Goal: Entertainment & Leisure: Browse casually

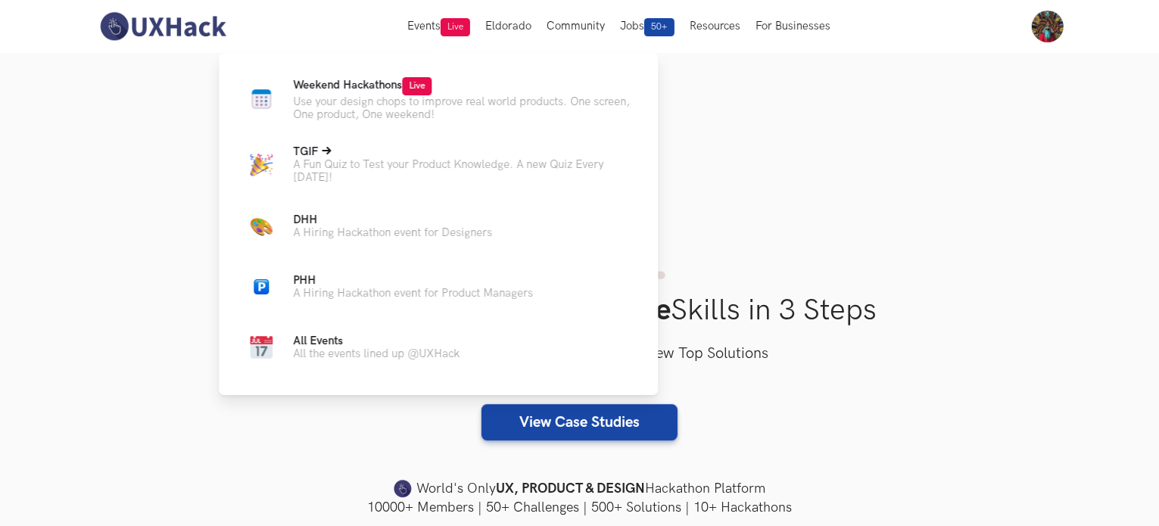
click at [395, 170] on p "A Fun Quiz to Test your Product Knowledge. A new Quiz Every [DATE]!" at bounding box center [463, 171] width 341 height 26
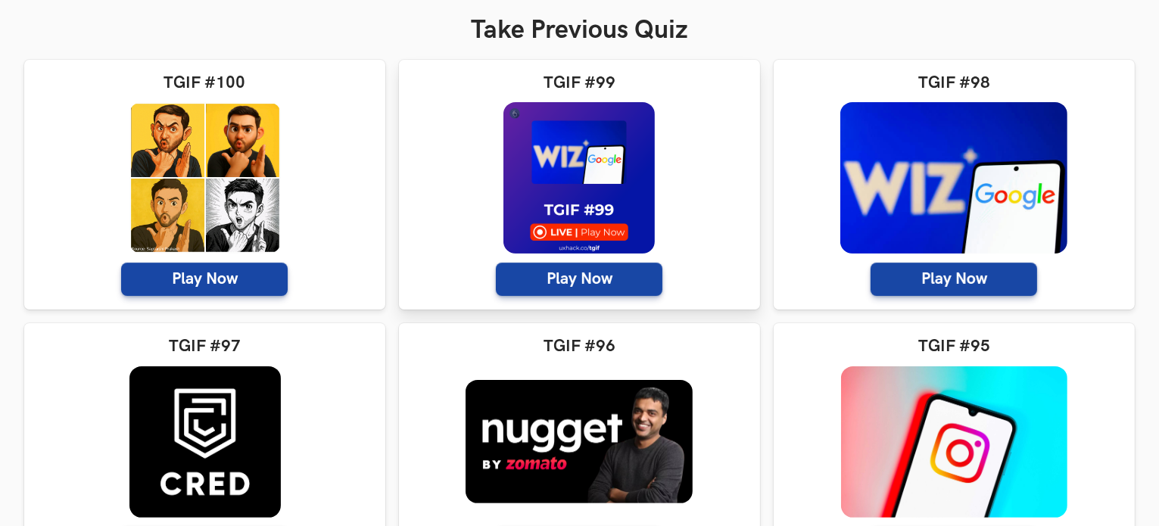
scroll to position [463, 0]
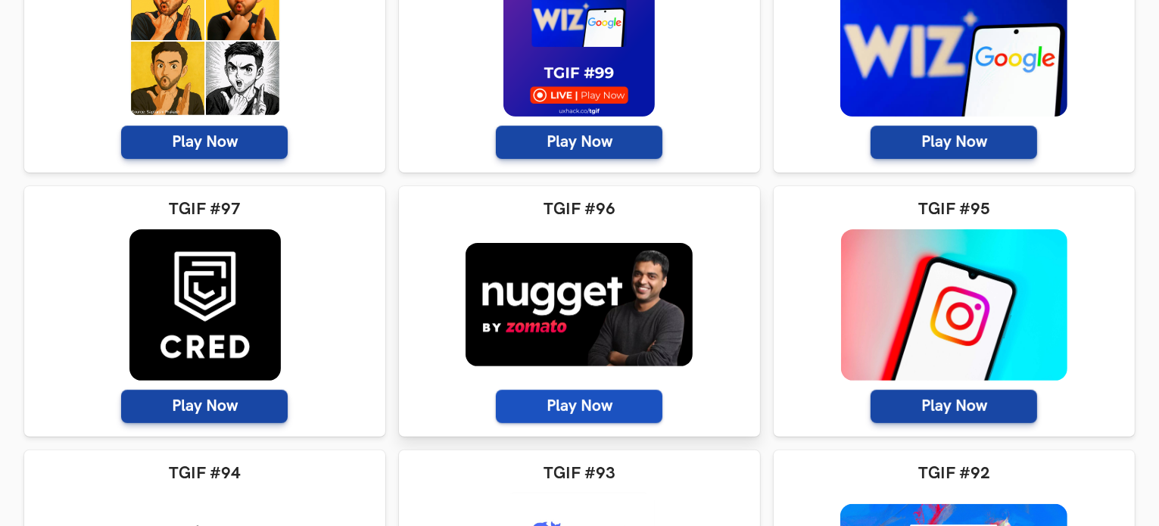
click at [576, 419] on span "Play Now" at bounding box center [579, 406] width 167 height 33
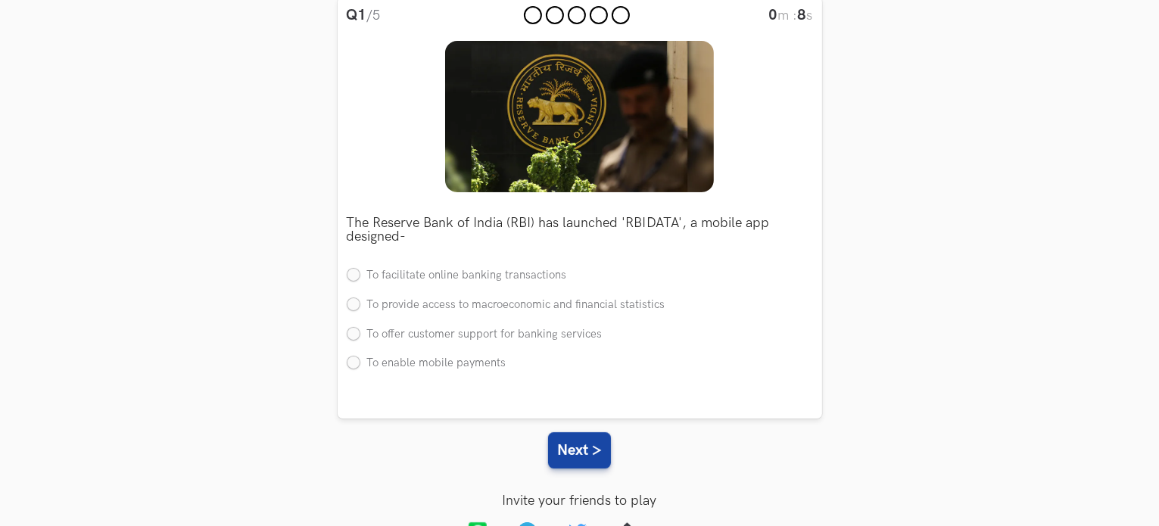
scroll to position [194, 0]
click at [382, 279] on label "To facilitate online banking transactions" at bounding box center [457, 276] width 220 height 16
click at [360, 279] on input "To facilitate online banking transactions" at bounding box center [354, 277] width 14 height 14
radio input "true"
click at [576, 452] on button "Next >" at bounding box center [579, 450] width 63 height 36
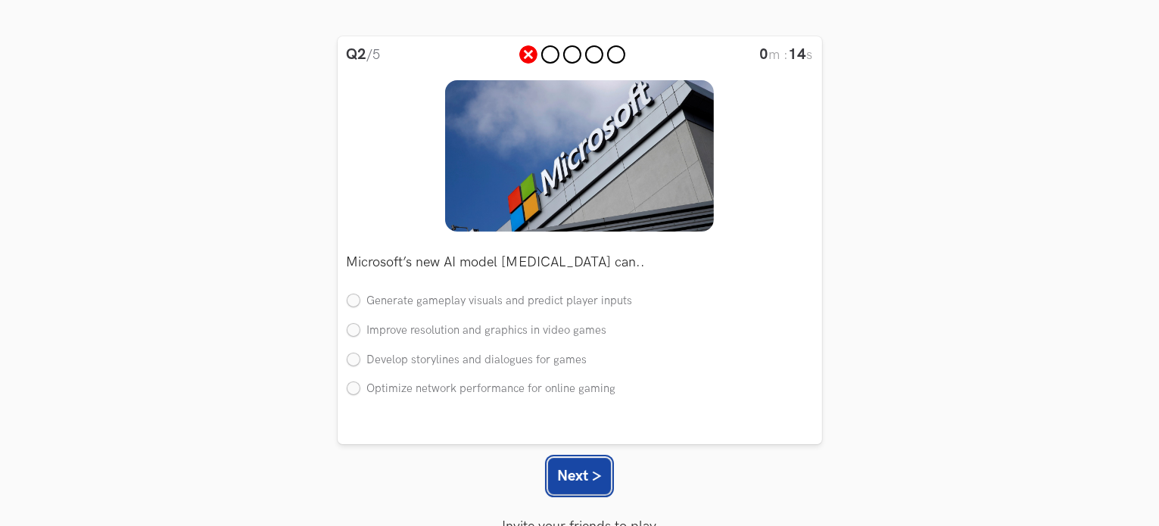
scroll to position [152, 0]
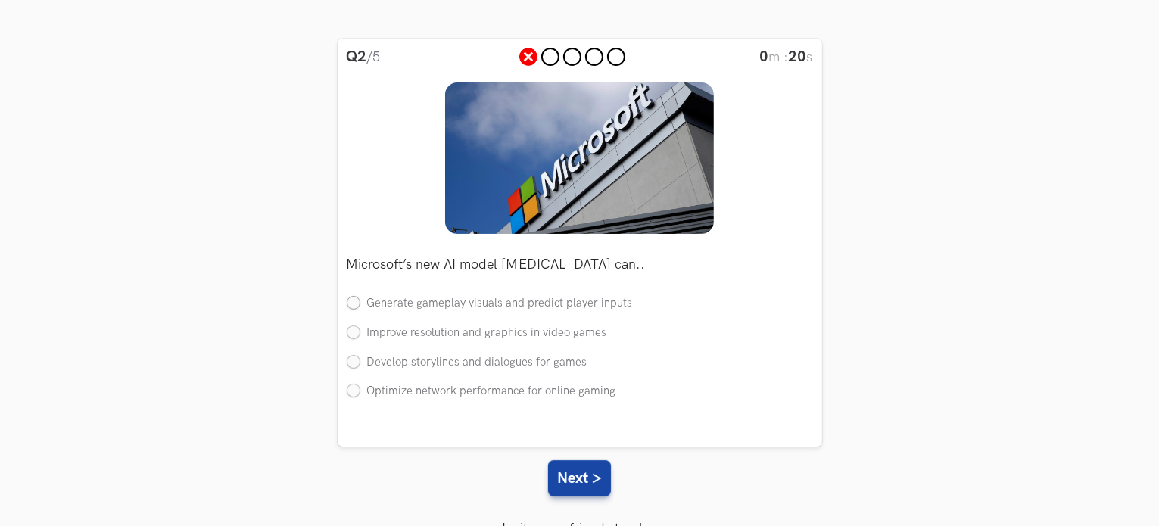
click at [567, 311] on label "Generate gameplay visuals and predict player inputs" at bounding box center [490, 304] width 286 height 16
click at [360, 311] on input "Generate gameplay visuals and predict player inputs" at bounding box center [354, 305] width 14 height 14
radio input "true"
click at [591, 478] on button "Next >" at bounding box center [579, 478] width 63 height 36
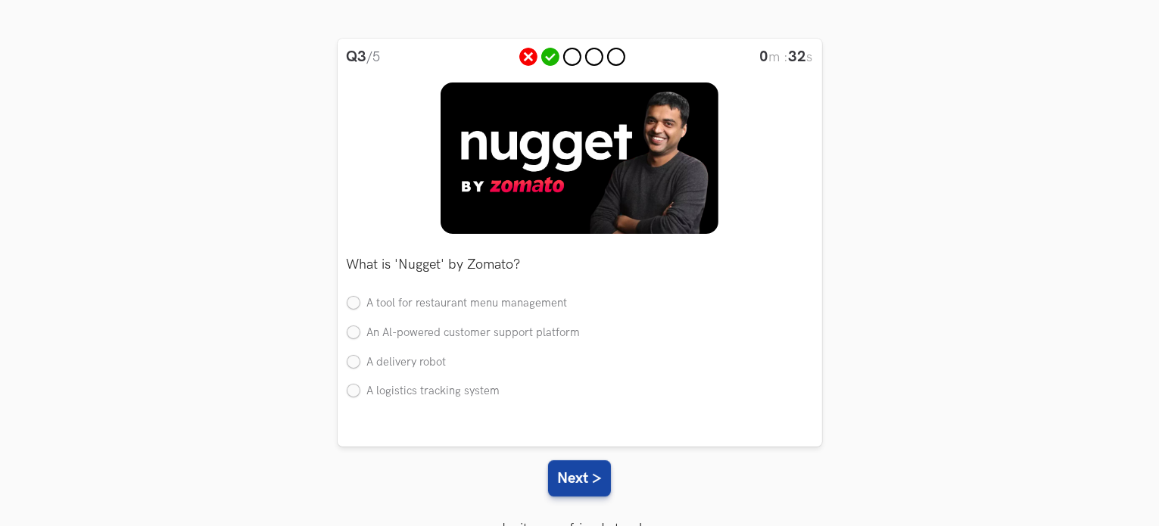
click at [487, 345] on ul "A tool for restaurant menu management An Al-powered customer support platform A…" at bounding box center [580, 354] width 467 height 117
drag, startPoint x: 338, startPoint y: 342, endPoint x: 352, endPoint y: 332, distance: 17.0
click at [352, 332] on div "Q3 /5 0 m : 34 s The Reserve Bank of India (RBI) has launched 'RBIDATA', a mobi…" at bounding box center [580, 243] width 485 height 408
click at [352, 332] on label "An Al-powered customer support platform" at bounding box center [464, 334] width 234 height 16
click at [352, 332] on input "An Al-powered customer support platform" at bounding box center [354, 333] width 14 height 14
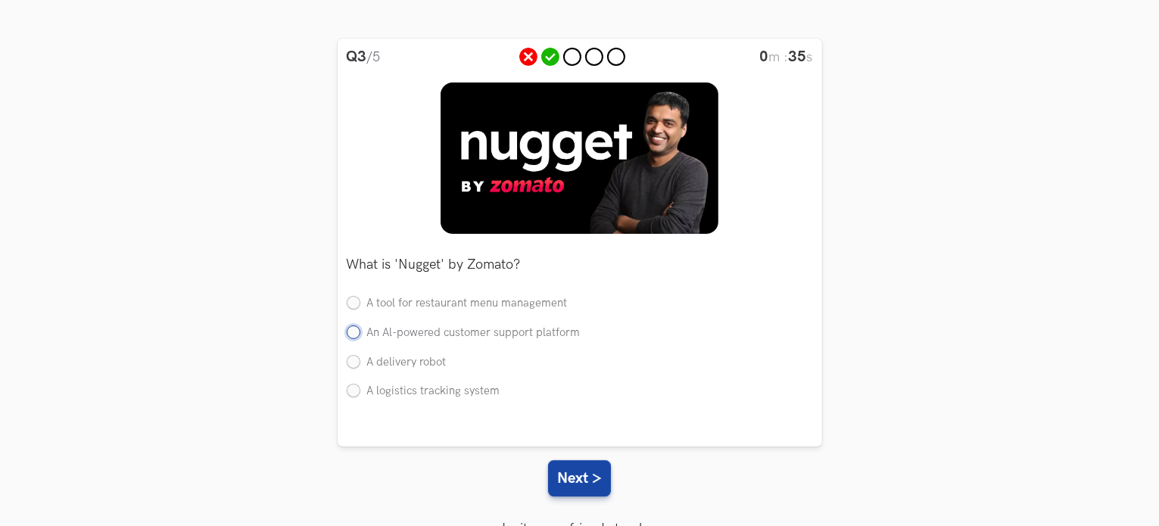
radio input "true"
click at [585, 478] on button "Next >" at bounding box center [579, 478] width 63 height 36
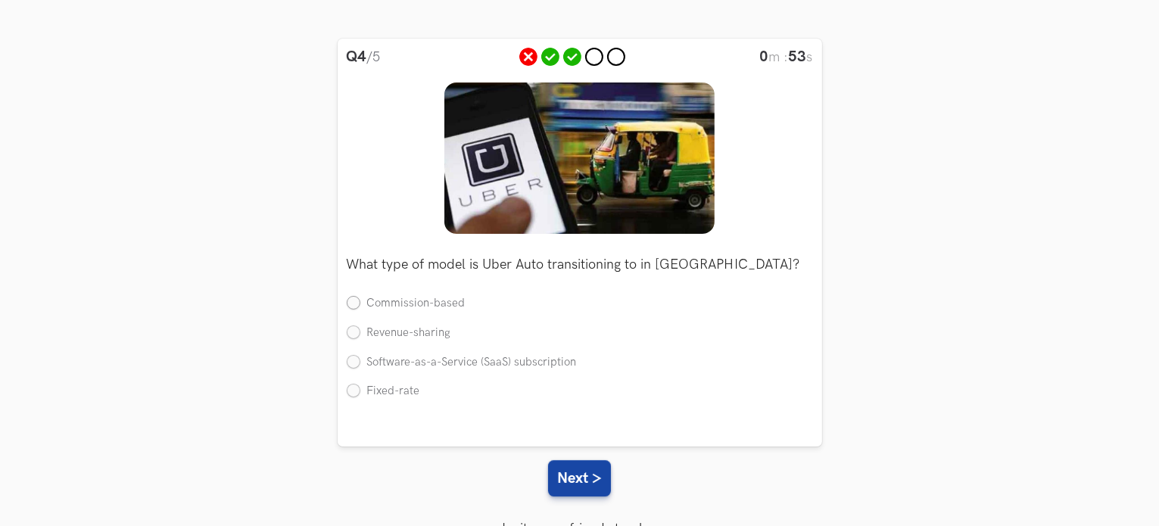
click at [397, 308] on label "Commission-based" at bounding box center [406, 304] width 119 height 16
click at [360, 308] on input "Commission-based" at bounding box center [354, 305] width 14 height 14
radio input "true"
click at [584, 493] on button "Next >" at bounding box center [579, 478] width 63 height 36
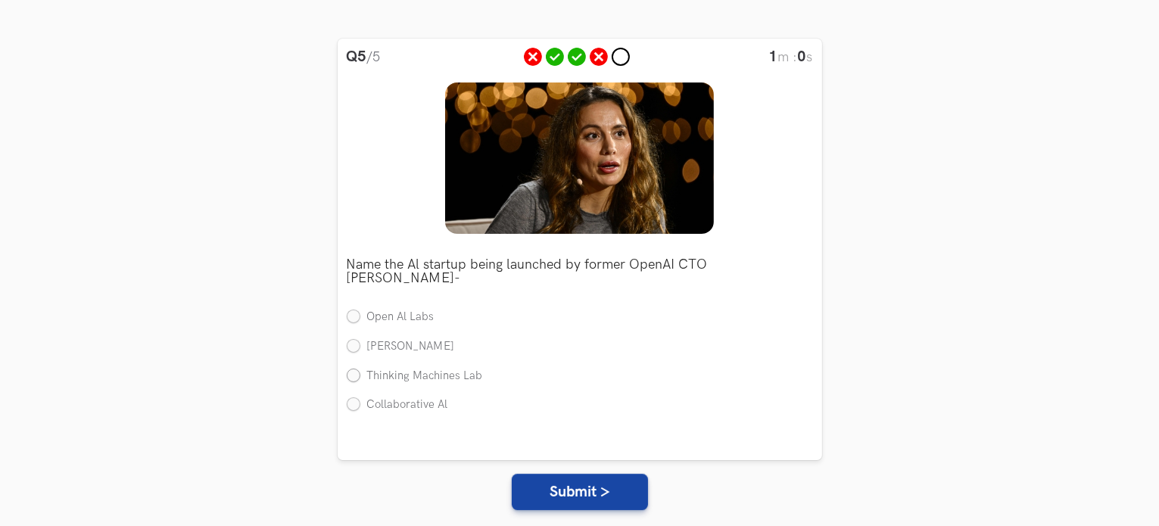
click at [417, 369] on label "Thinking Machines Lab" at bounding box center [415, 377] width 136 height 16
click at [360, 370] on input "Thinking Machines Lab" at bounding box center [354, 377] width 14 height 14
radio input "true"
click at [552, 478] on button "Submit >" at bounding box center [580, 492] width 136 height 36
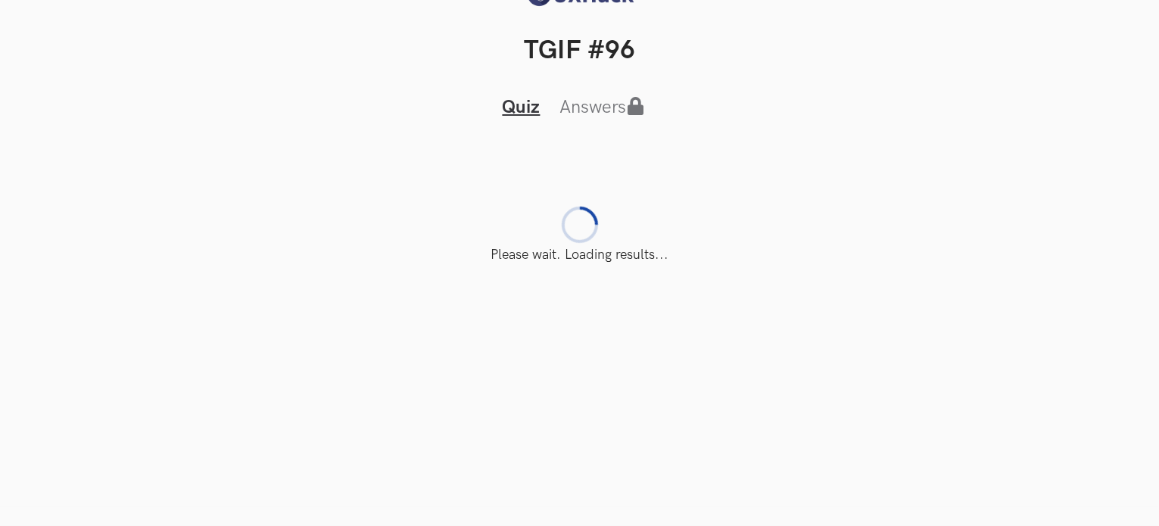
scroll to position [33, 0]
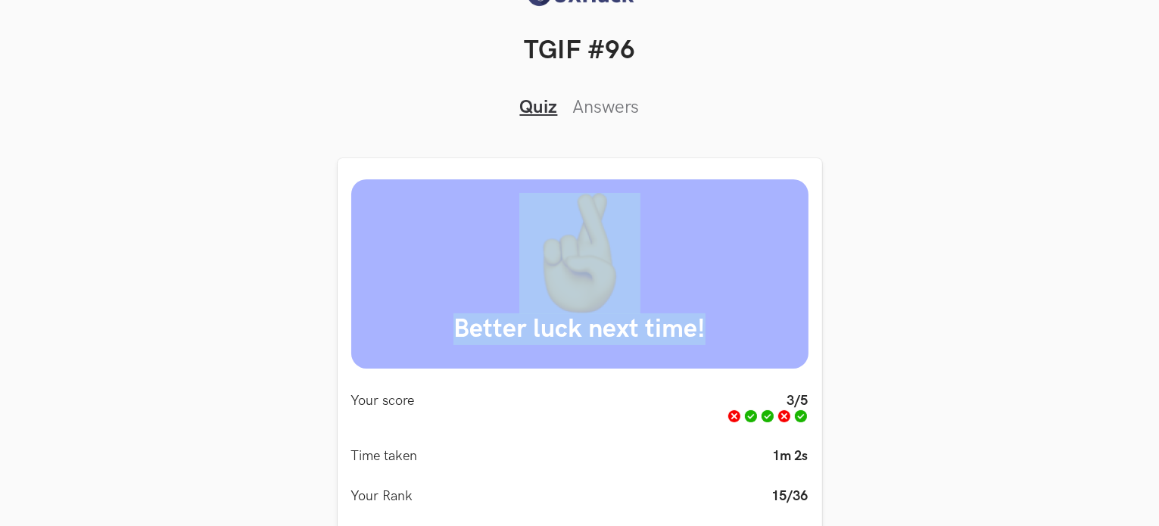
drag, startPoint x: 909, startPoint y: 318, endPoint x: 828, endPoint y: 208, distance: 137.1
click at [828, 208] on div "Better luck next time! Your score 3/5 Time taken 1m 2s Your Rank 15/36 View Ans…" at bounding box center [579, 433] width 1111 height 550
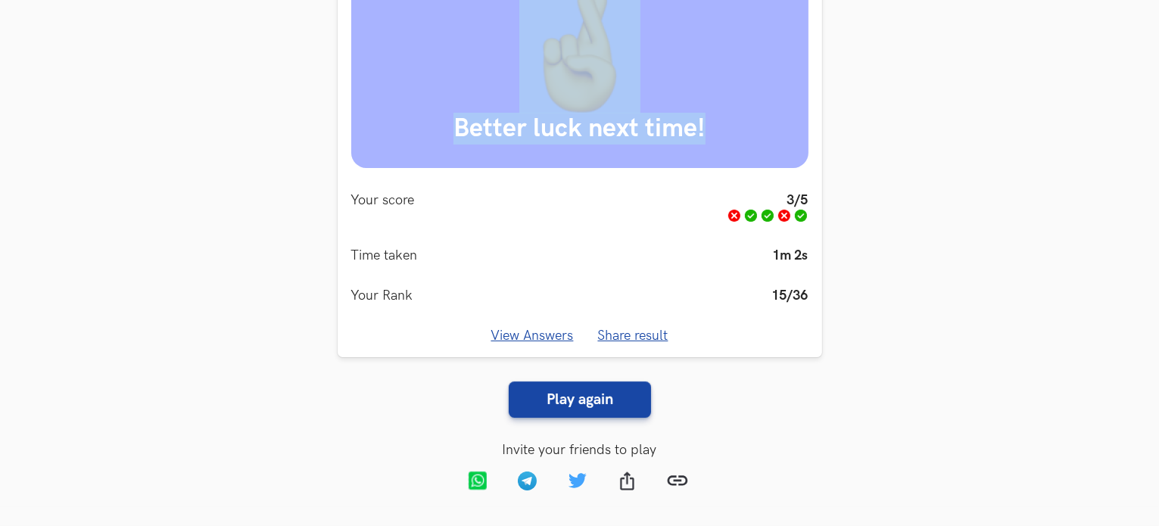
scroll to position [0, 0]
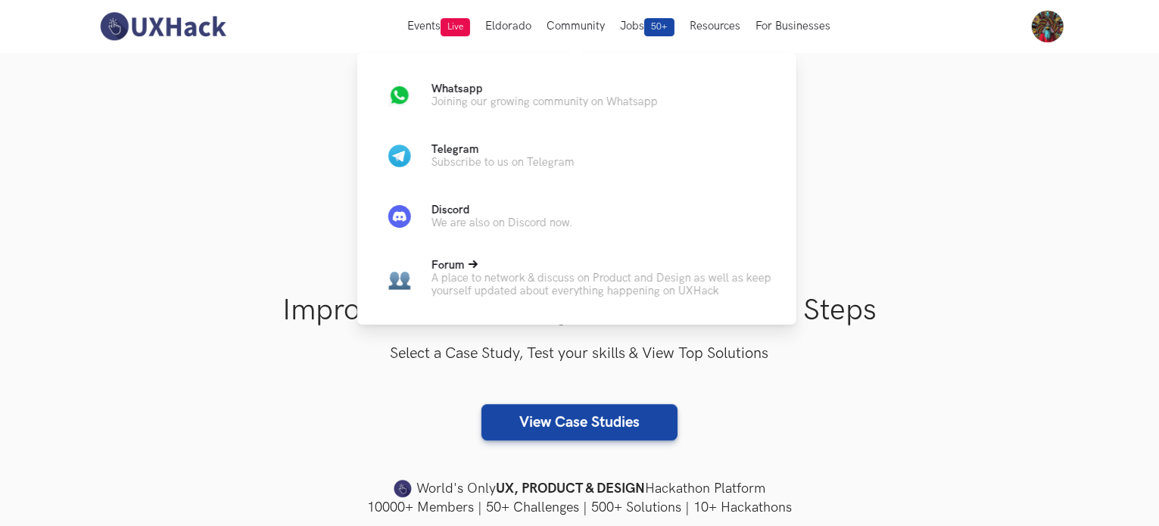
click at [471, 268] on icon at bounding box center [473, 264] width 9 height 9
